Goal: Book appointment/travel/reservation

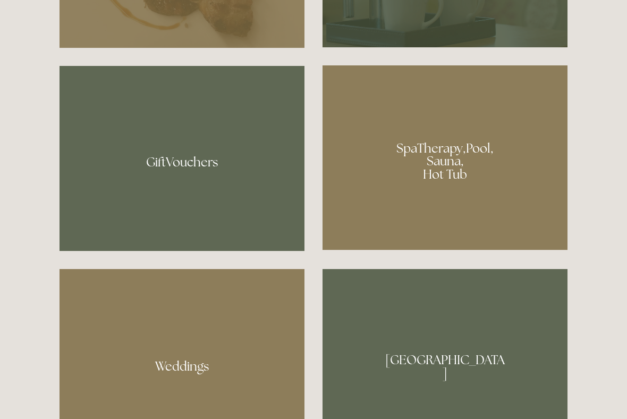
scroll to position [805, 0]
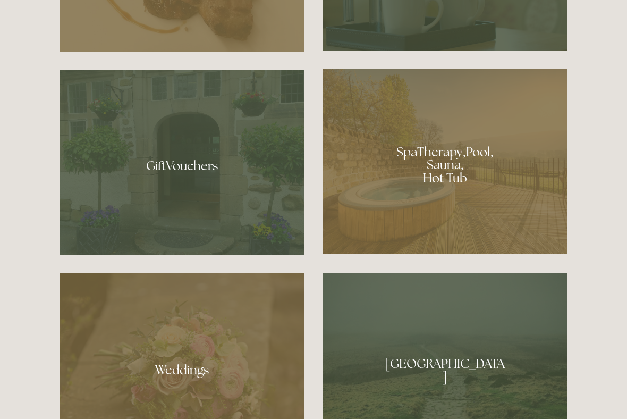
click at [422, 177] on div at bounding box center [445, 161] width 245 height 184
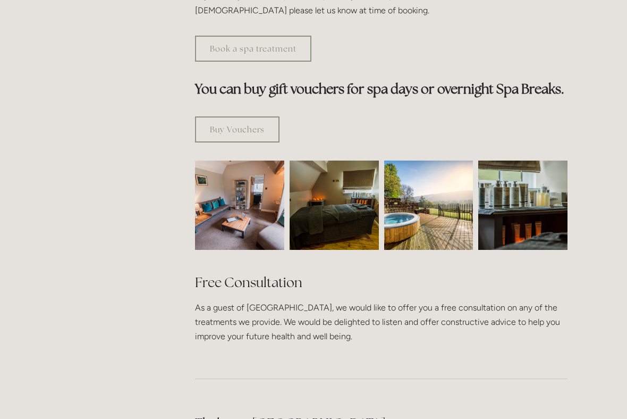
scroll to position [605, 0]
click at [417, 191] on img at bounding box center [428, 204] width 89 height 89
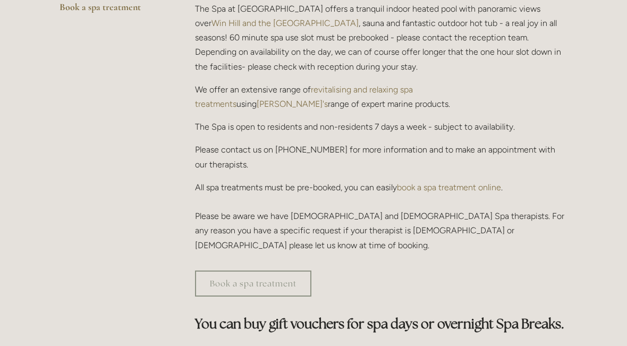
scroll to position [360, 0]
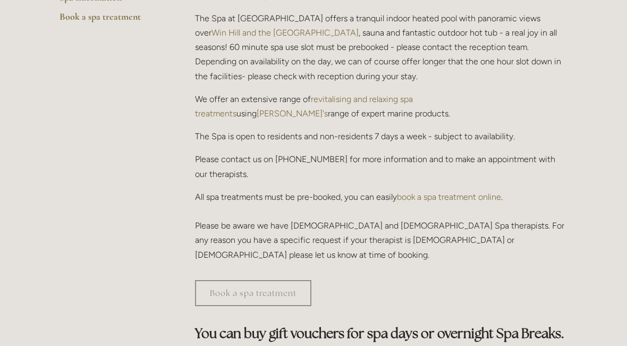
click at [246, 280] on link "Book a spa treatment" at bounding box center [253, 293] width 116 height 26
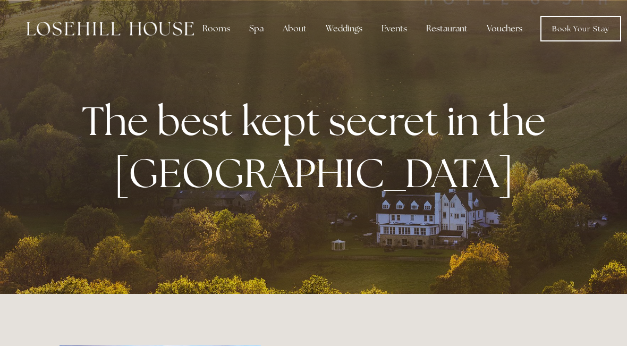
click at [251, 26] on div "Spa" at bounding box center [256, 28] width 31 height 21
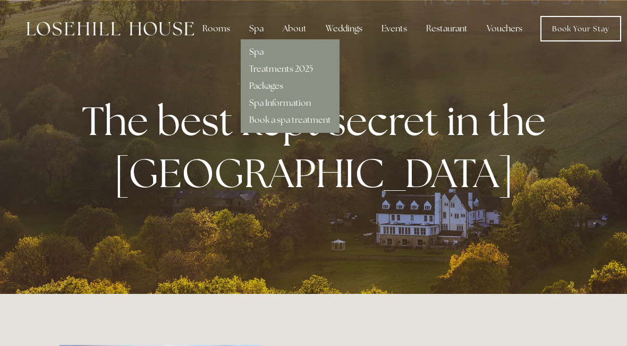
click at [260, 74] on link "Treatments 2025" at bounding box center [281, 68] width 64 height 11
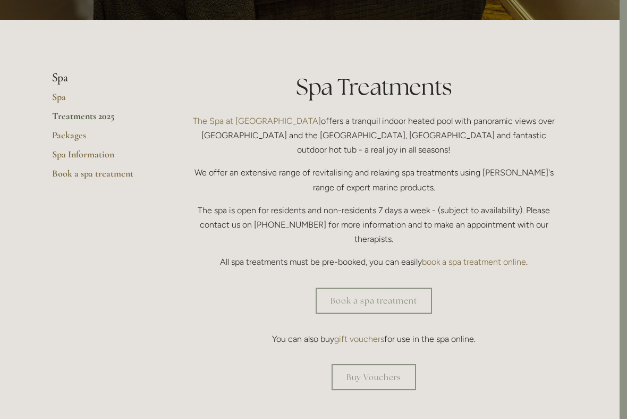
scroll to position [204, 7]
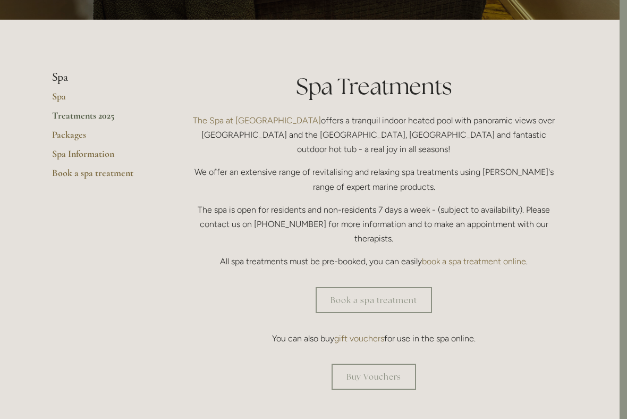
click at [334, 287] on link "Book a spa treatment" at bounding box center [374, 300] width 116 height 26
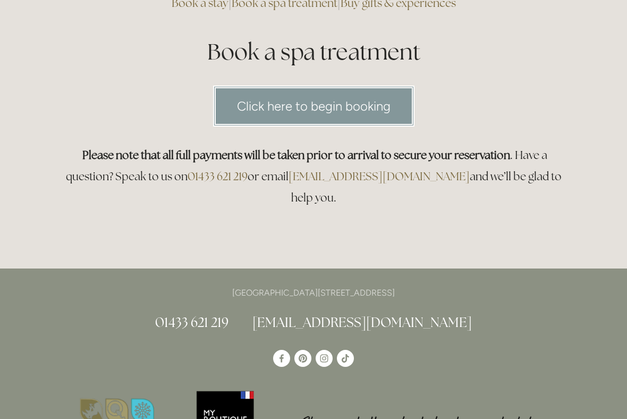
scroll to position [113, 0]
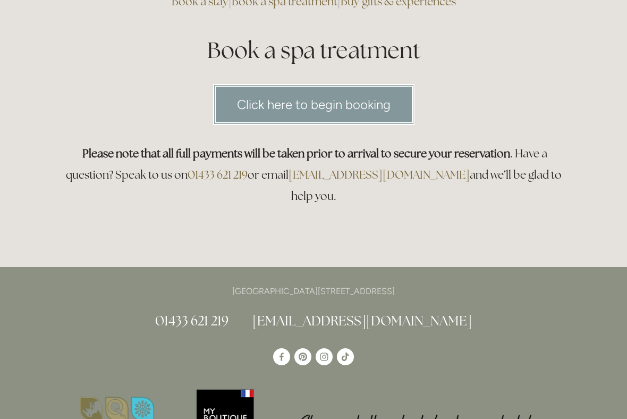
click at [295, 110] on link "Click here to begin booking" at bounding box center [313, 104] width 201 height 41
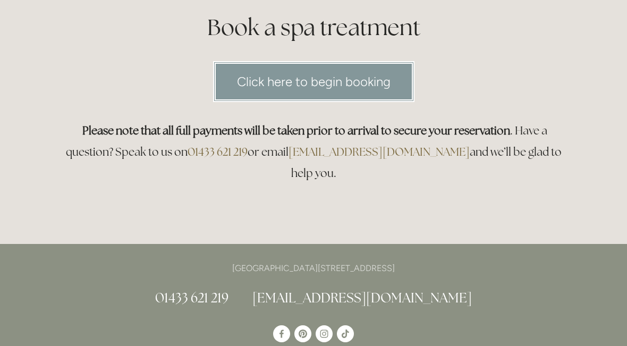
scroll to position [103, 0]
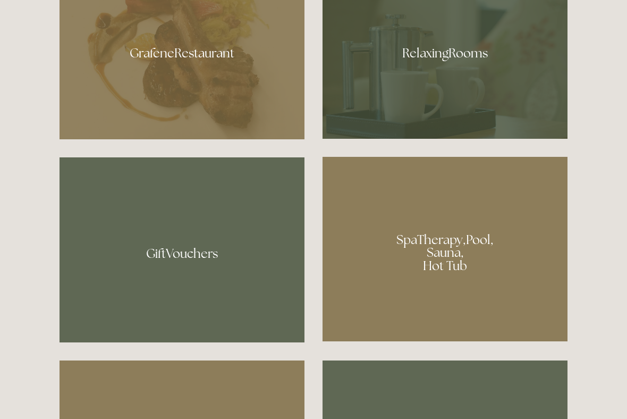
scroll to position [725, 0]
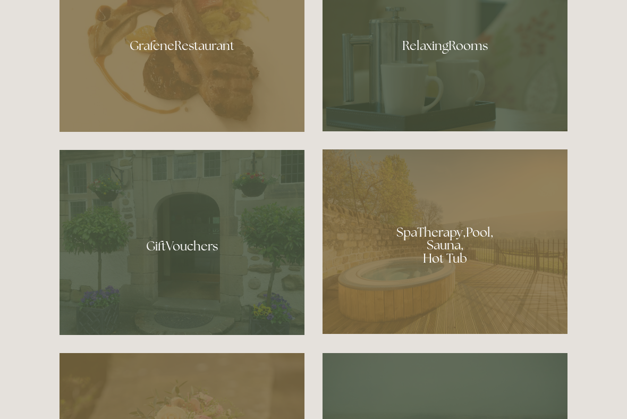
click at [425, 55] on div at bounding box center [445, 42] width 245 height 179
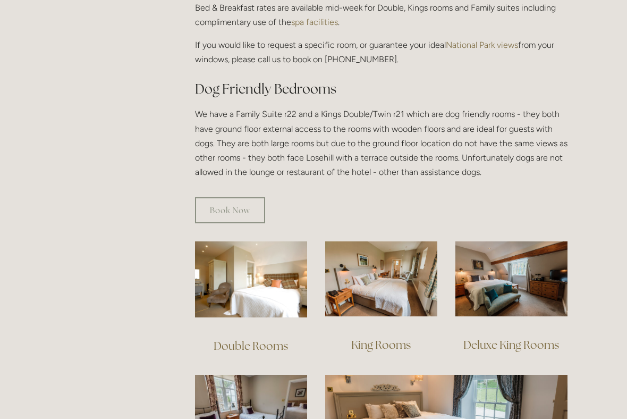
scroll to position [540, 0]
click at [229, 271] on img at bounding box center [251, 279] width 112 height 76
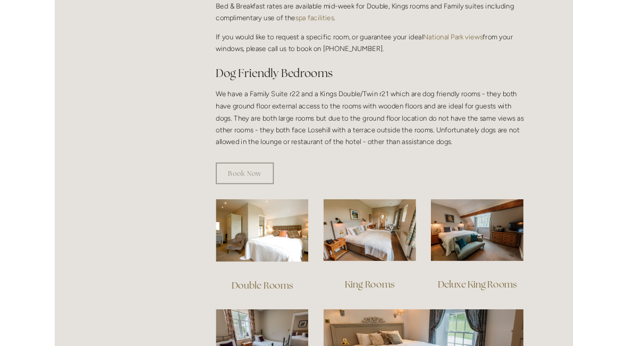
scroll to position [570, 0]
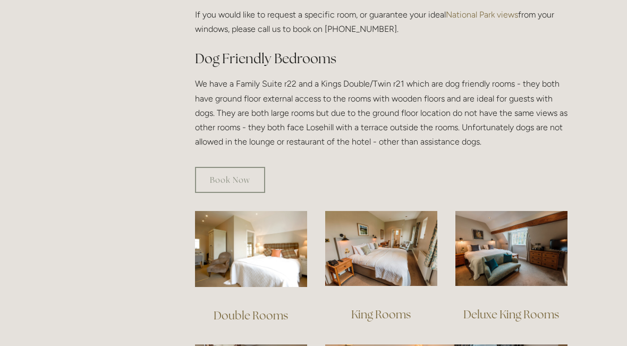
click at [376, 231] on img at bounding box center [381, 248] width 112 height 75
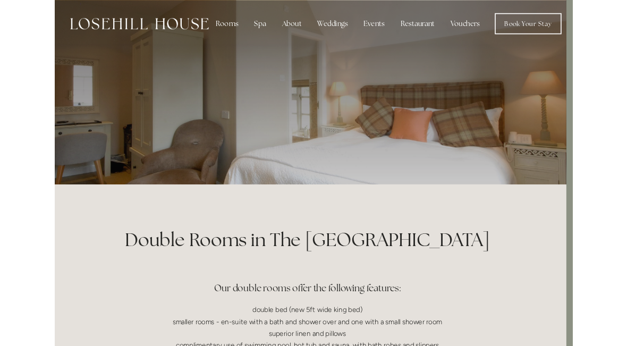
scroll to position [30, 7]
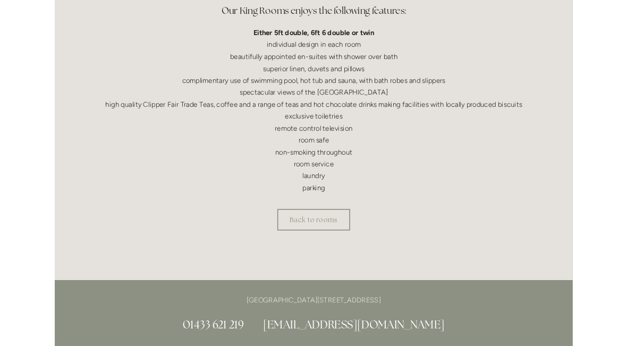
scroll to position [369, 0]
